Goal: Navigation & Orientation: Find specific page/section

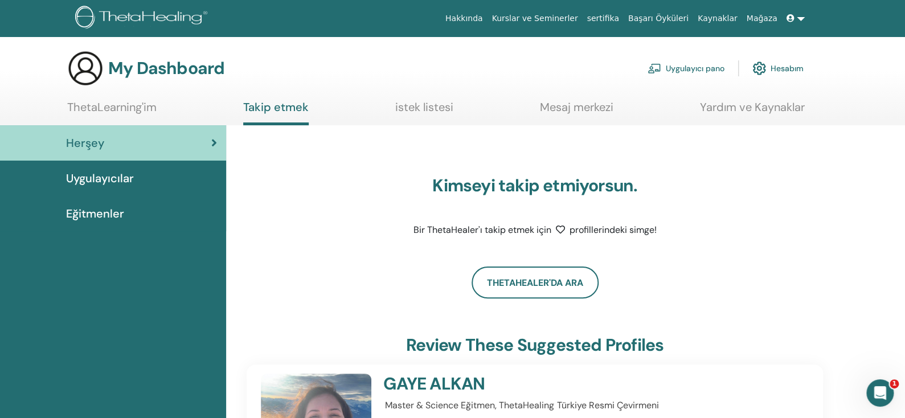
click at [129, 103] on link "ThetaLearning'im" at bounding box center [111, 111] width 89 height 22
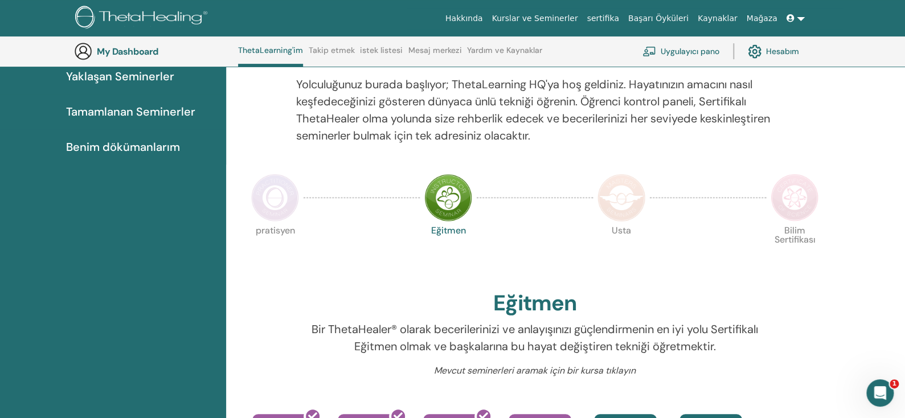
scroll to position [87, 0]
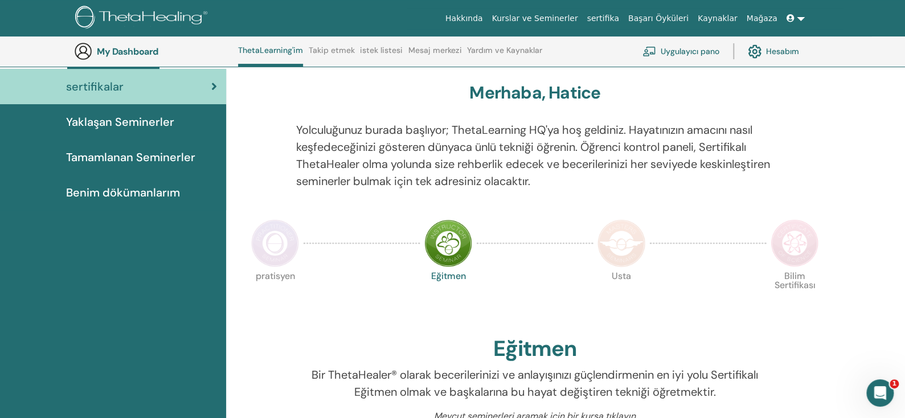
click at [136, 154] on span "Tamamlanan Seminerler" at bounding box center [130, 157] width 129 height 17
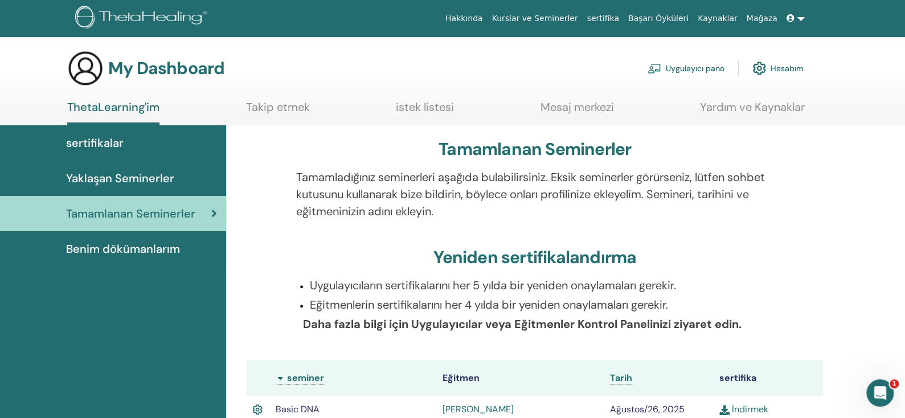
click at [455, 312] on p "Eğitmenlerin sertifikalarını her 4 yılda bir yeniden onaylamaları gerekir." at bounding box center [542, 304] width 464 height 17
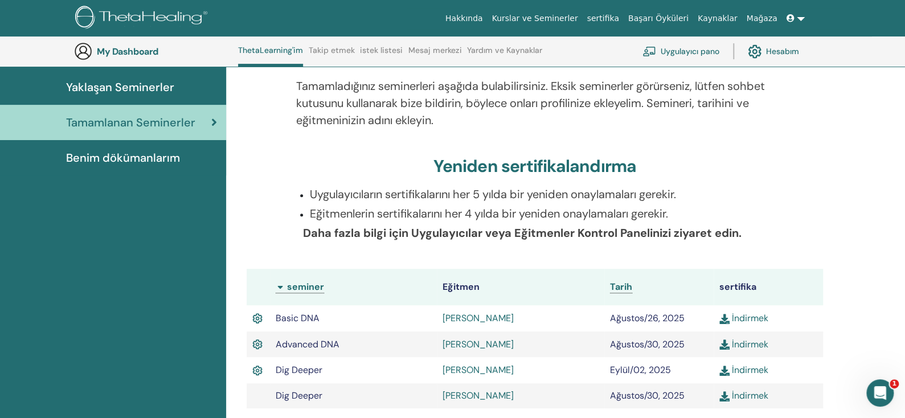
scroll to position [86, 0]
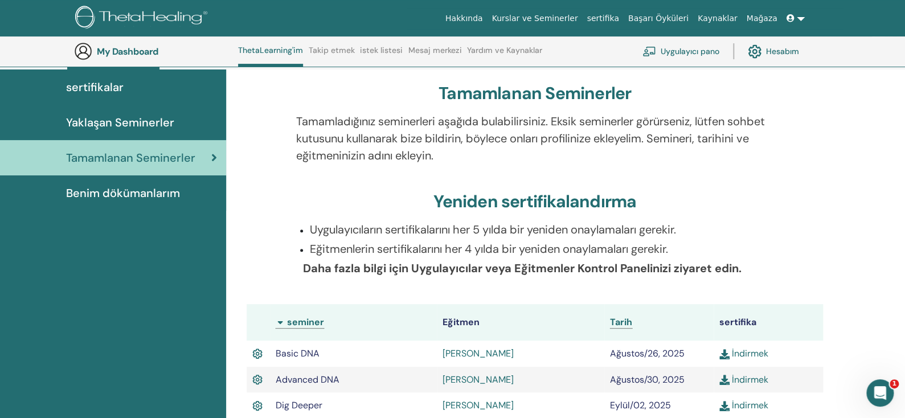
click at [175, 185] on span "Benim dökümanlarım" at bounding box center [123, 193] width 114 height 17
